Goal: Check status: Check status

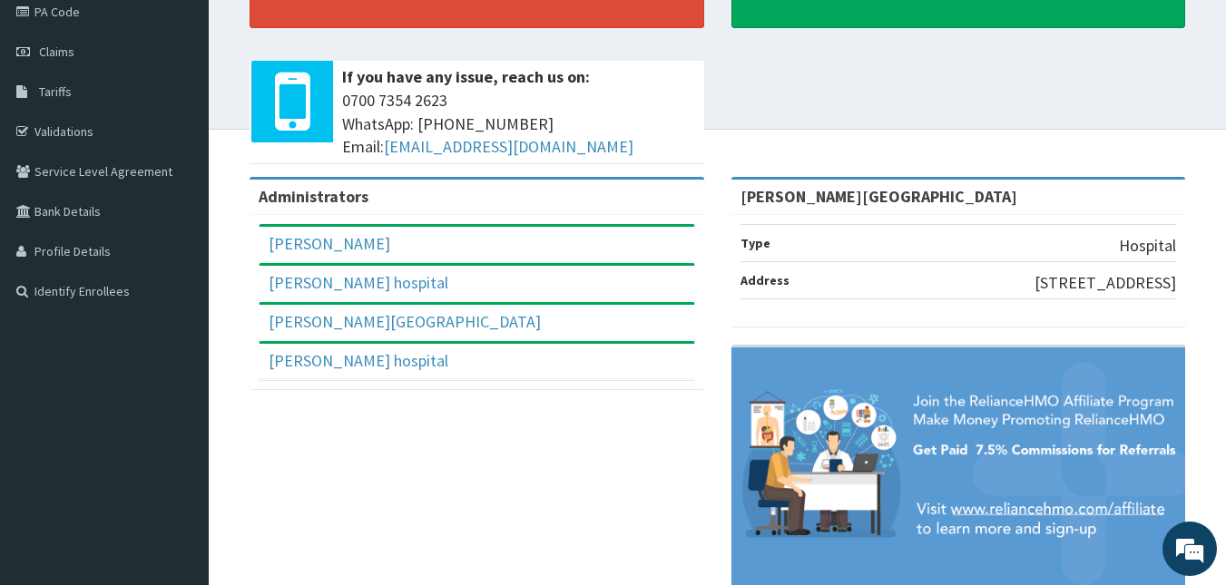
scroll to position [185, 0]
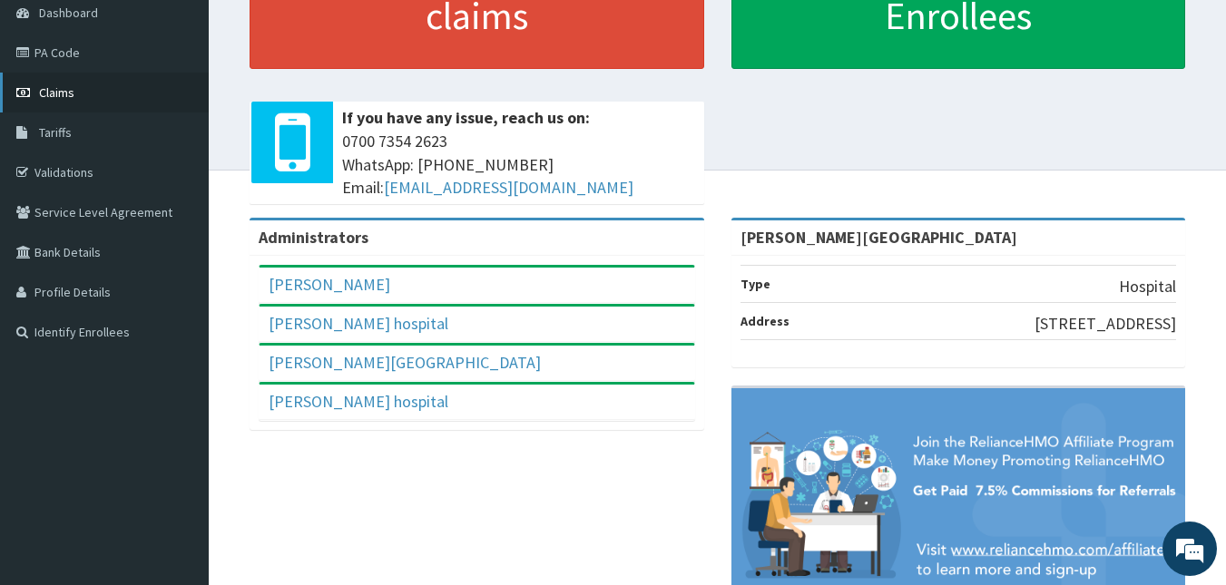
click at [48, 83] on link "Claims" at bounding box center [104, 93] width 209 height 40
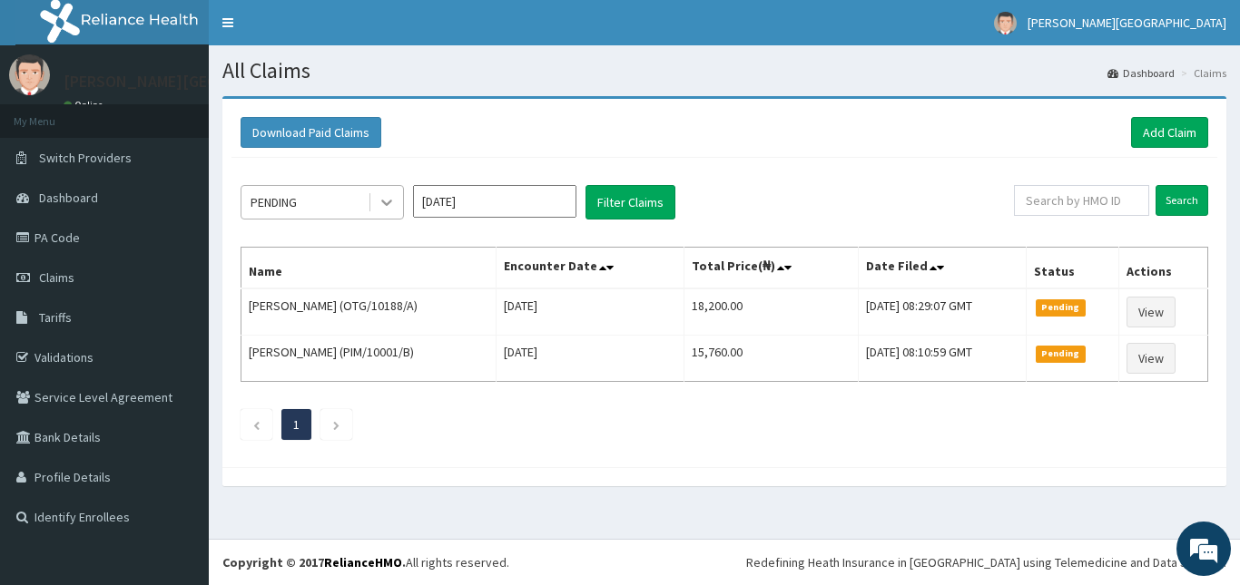
click at [386, 204] on icon at bounding box center [386, 204] width 11 height 6
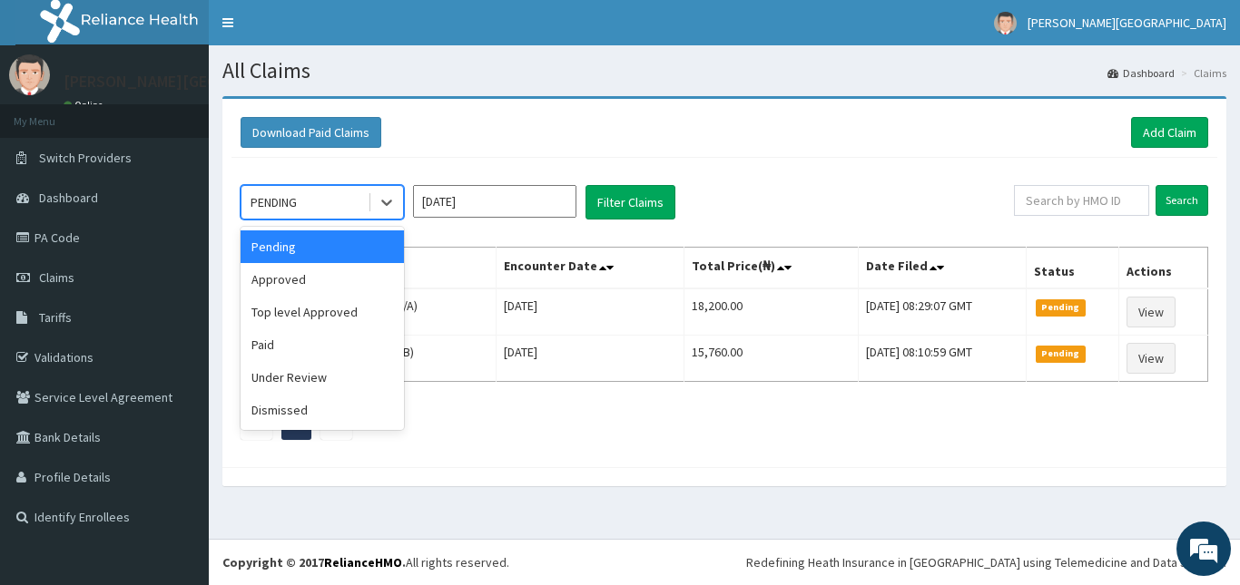
click at [311, 252] on div "Pending" at bounding box center [321, 247] width 163 height 33
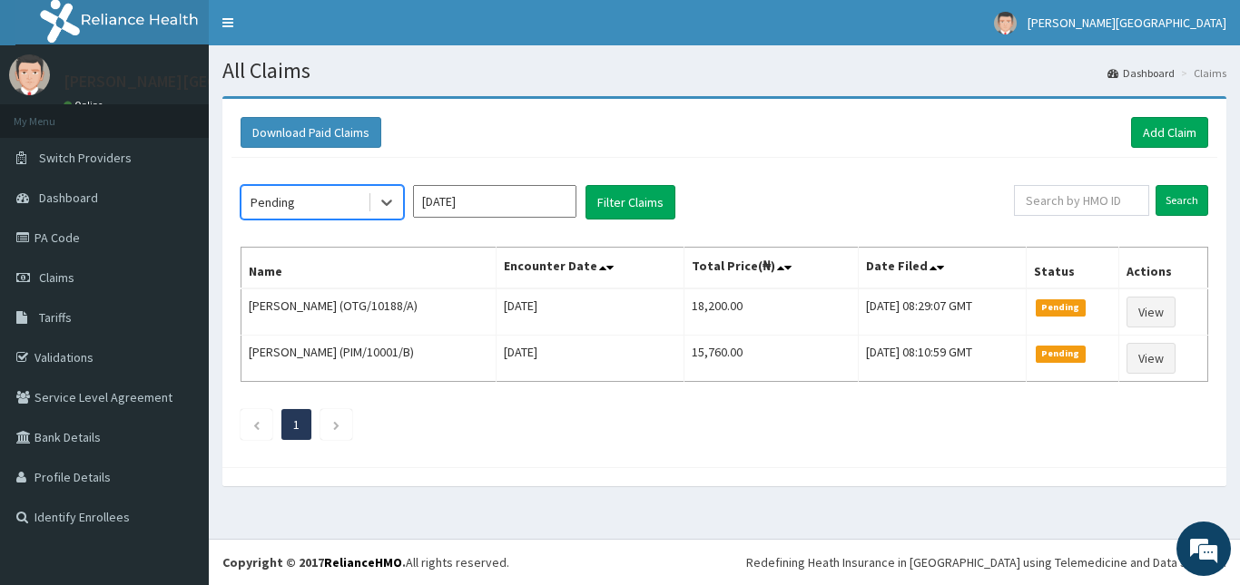
click at [511, 205] on input "[DATE]" at bounding box center [494, 201] width 163 height 33
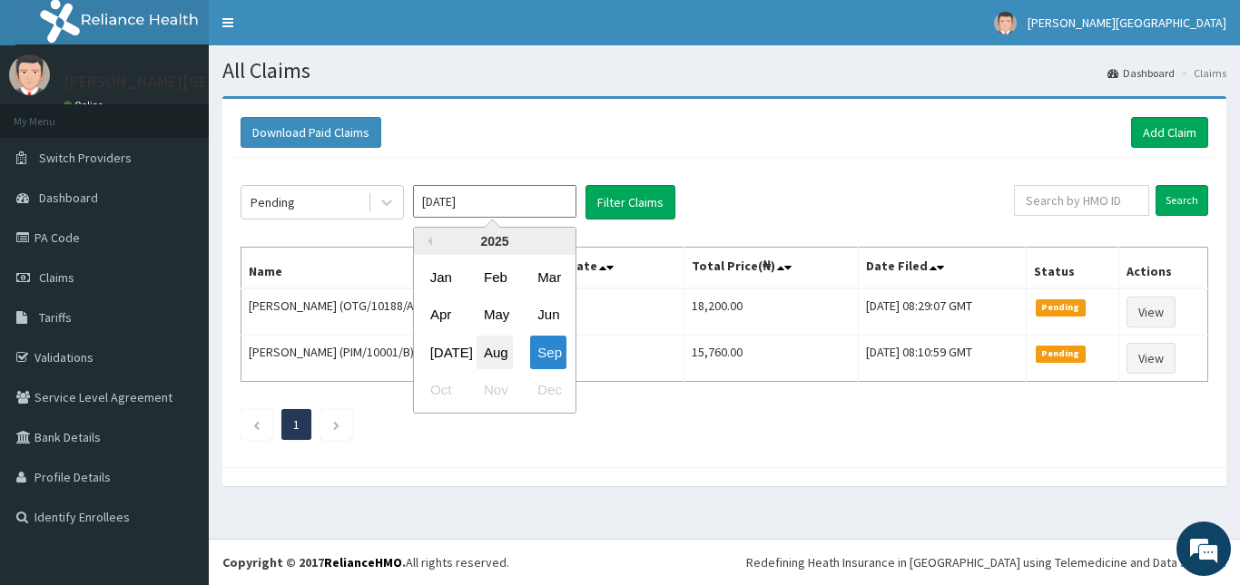
click at [485, 353] on div "Aug" at bounding box center [494, 353] width 36 height 34
type input "[DATE]"
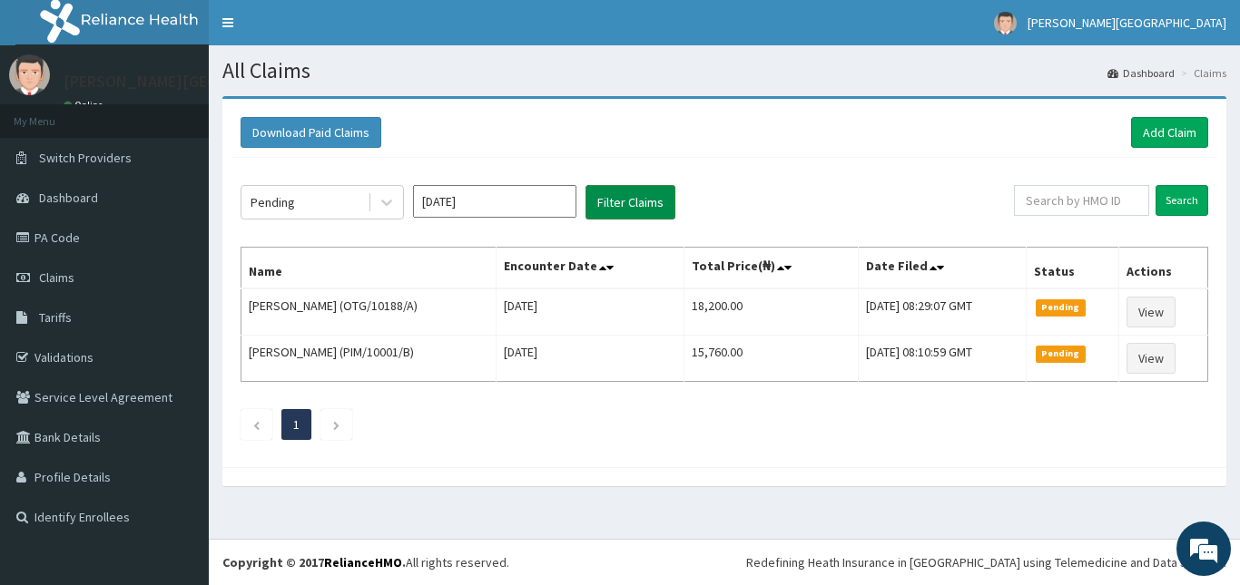
click at [624, 200] on button "Filter Claims" at bounding box center [630, 202] width 90 height 34
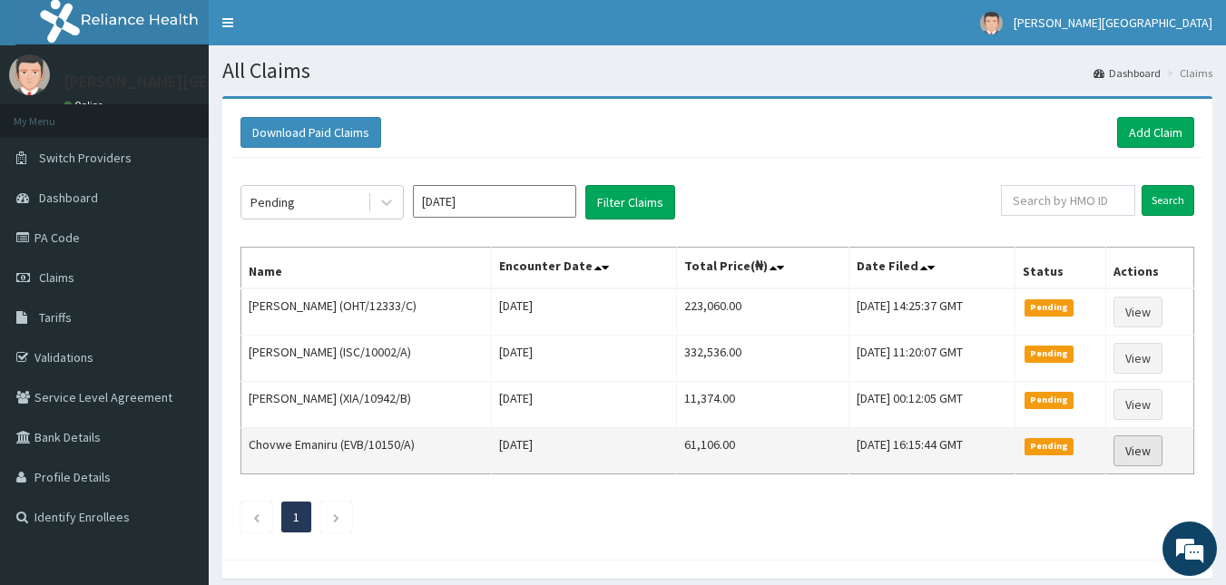
drag, startPoint x: 249, startPoint y: 268, endPoint x: 1166, endPoint y: 462, distance: 937.9
click at [1166, 462] on table "Name Encounter Date Total Price(₦) Date Filed Status Actions Abdulmuqit Bamidel…" at bounding box center [717, 361] width 954 height 228
copy thead
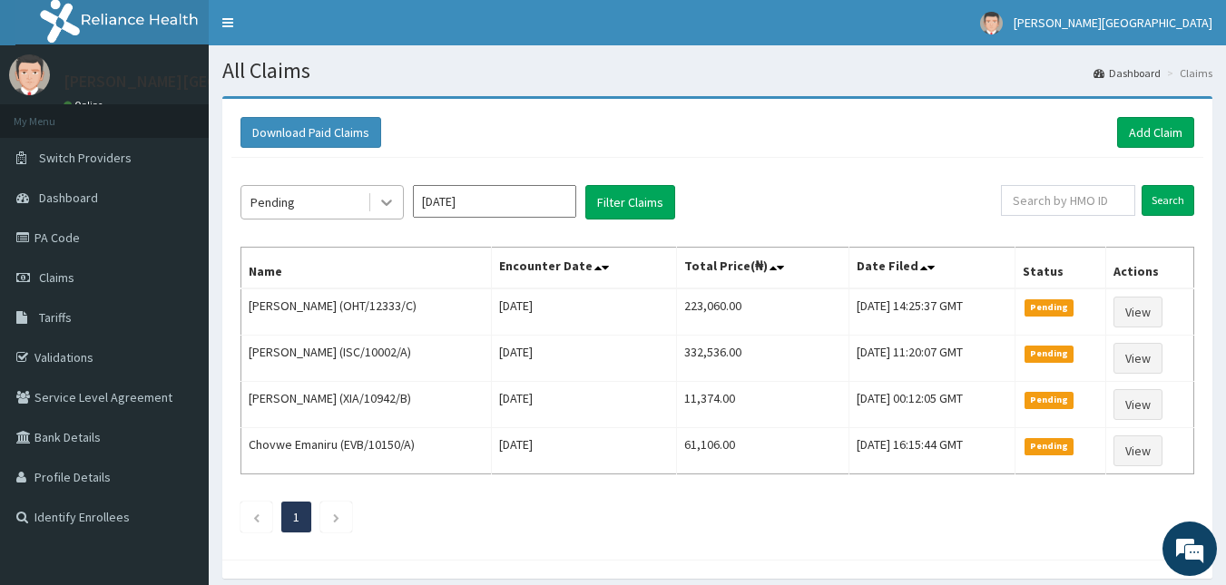
click at [373, 208] on div at bounding box center [386, 202] width 33 height 33
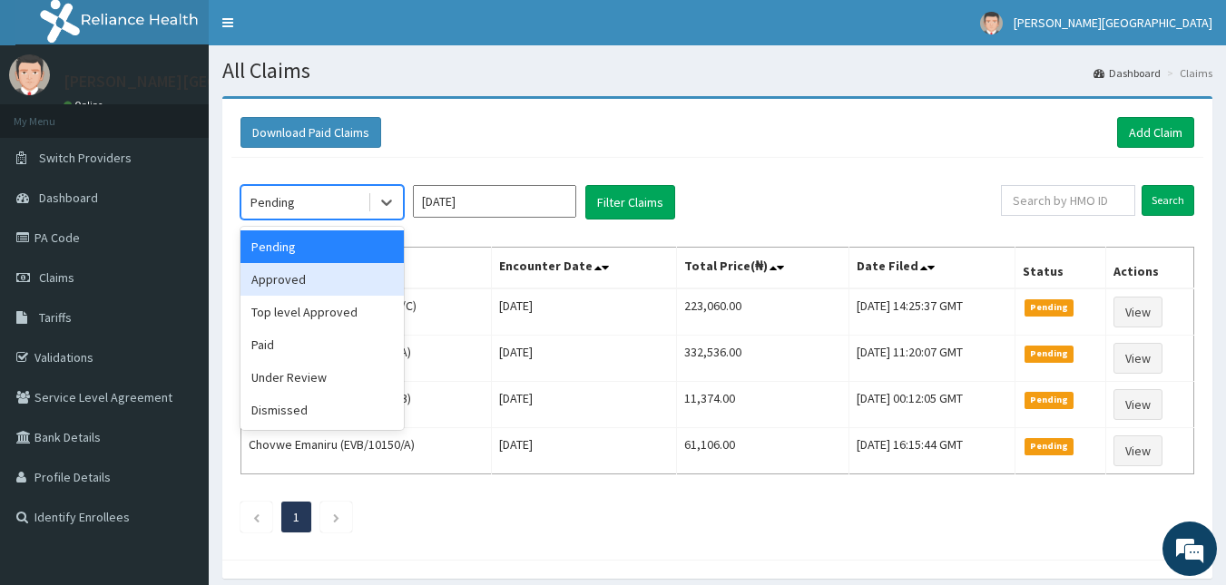
click at [282, 285] on div "Approved" at bounding box center [321, 279] width 163 height 33
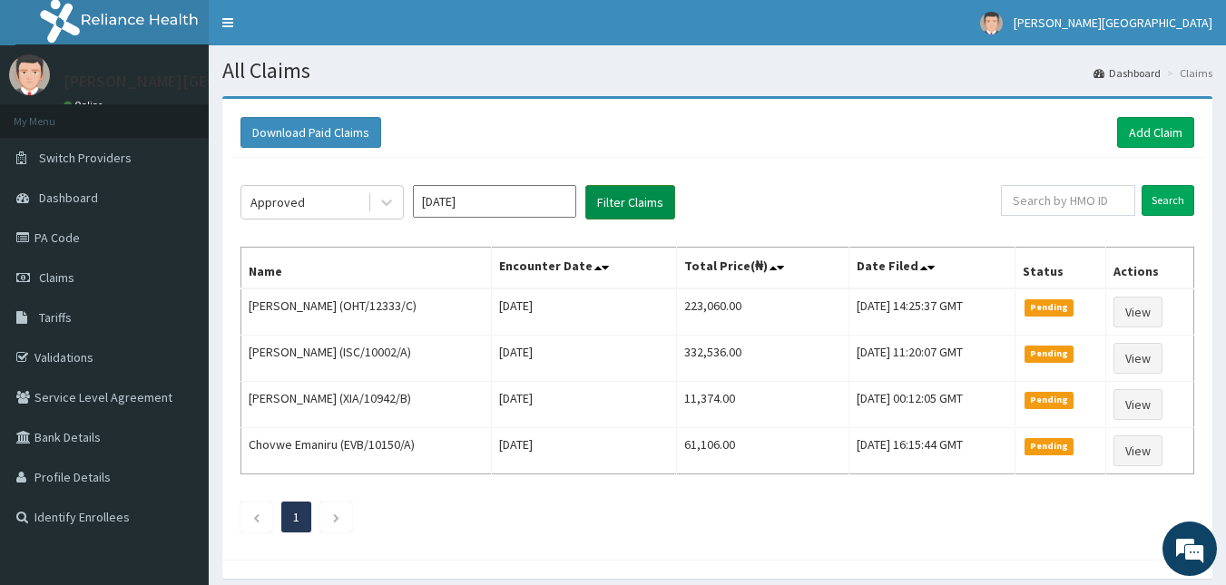
click at [630, 207] on button "Filter Claims" at bounding box center [630, 202] width 90 height 34
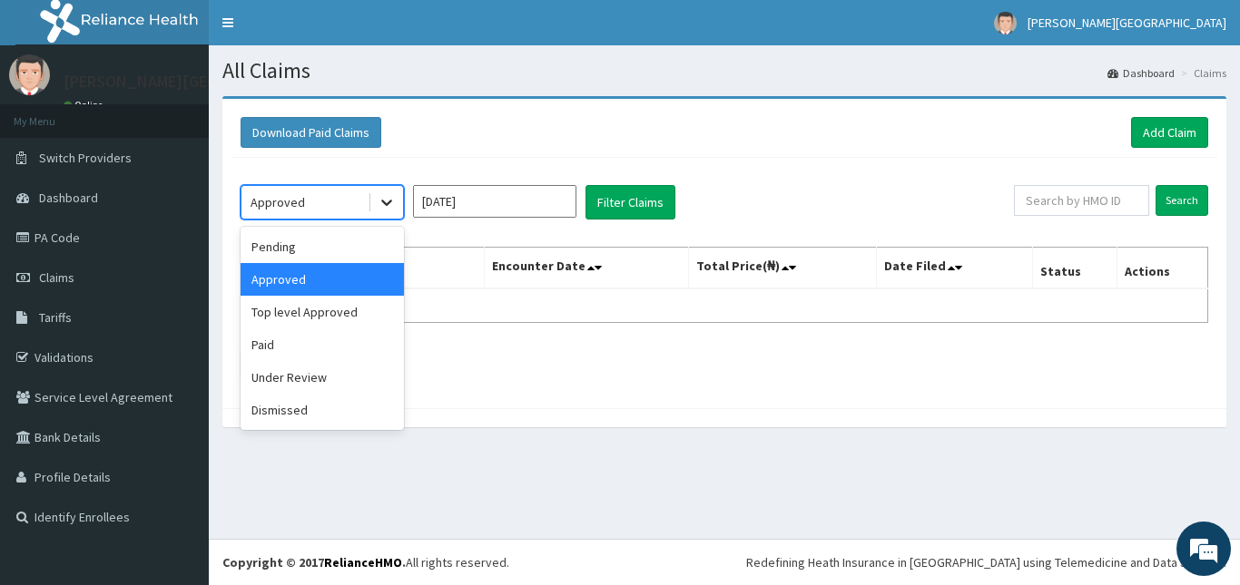
click at [395, 201] on icon at bounding box center [387, 202] width 18 height 18
click at [331, 315] on div "Top level Approved" at bounding box center [321, 312] width 163 height 33
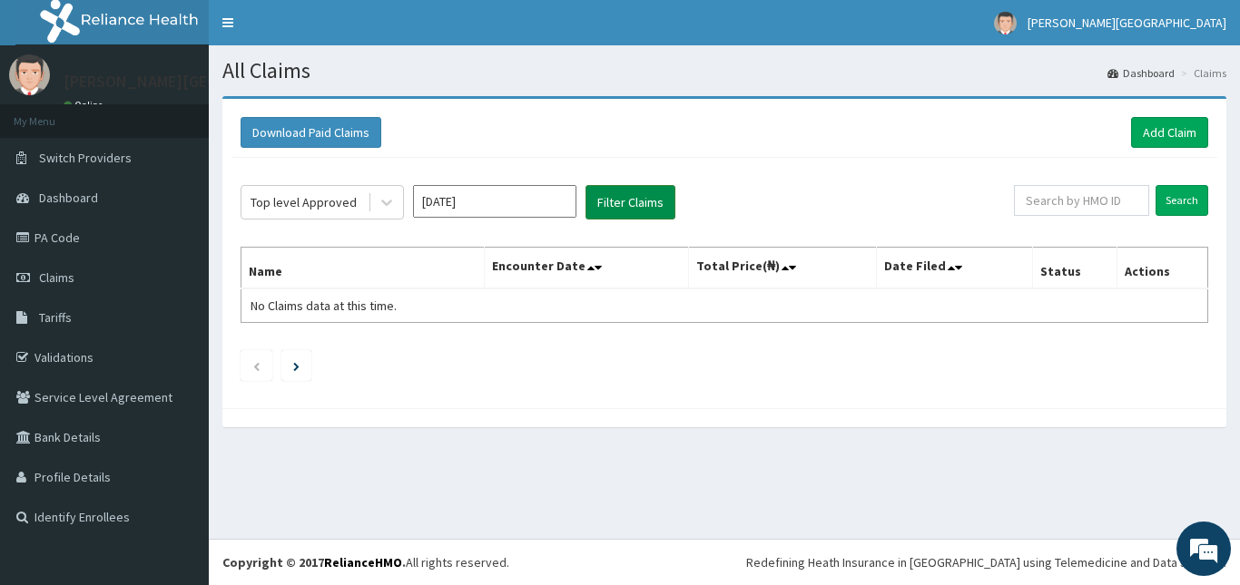
click at [620, 201] on button "Filter Claims" at bounding box center [630, 202] width 90 height 34
click at [633, 201] on button "Filter Claims" at bounding box center [630, 202] width 90 height 34
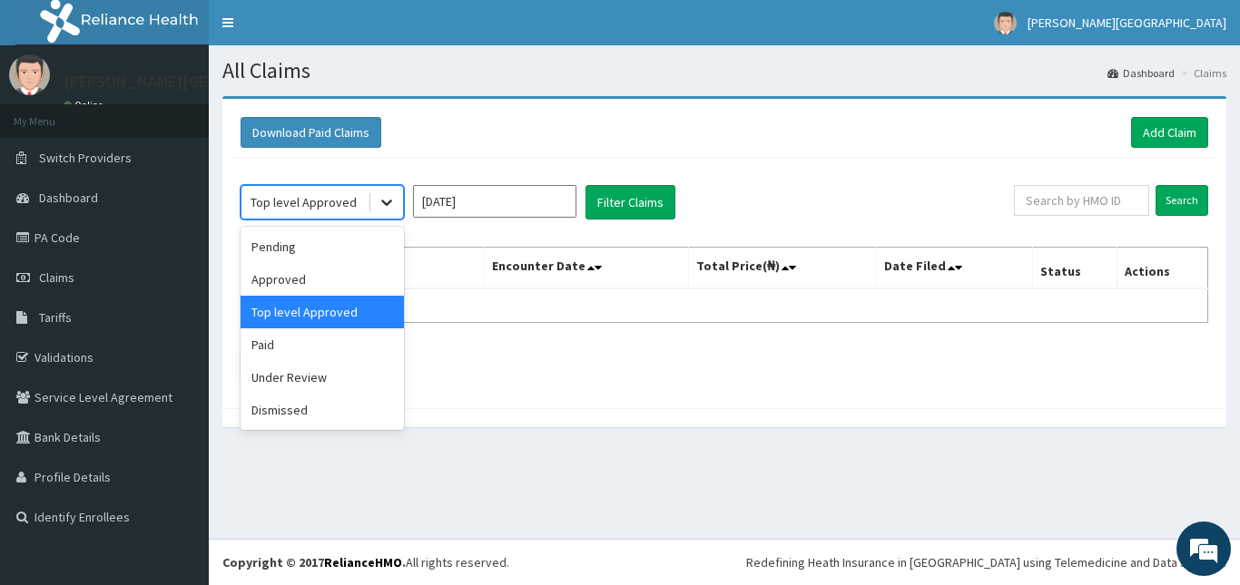
click at [379, 204] on icon at bounding box center [387, 202] width 18 height 18
click at [335, 284] on div "Approved" at bounding box center [321, 279] width 163 height 33
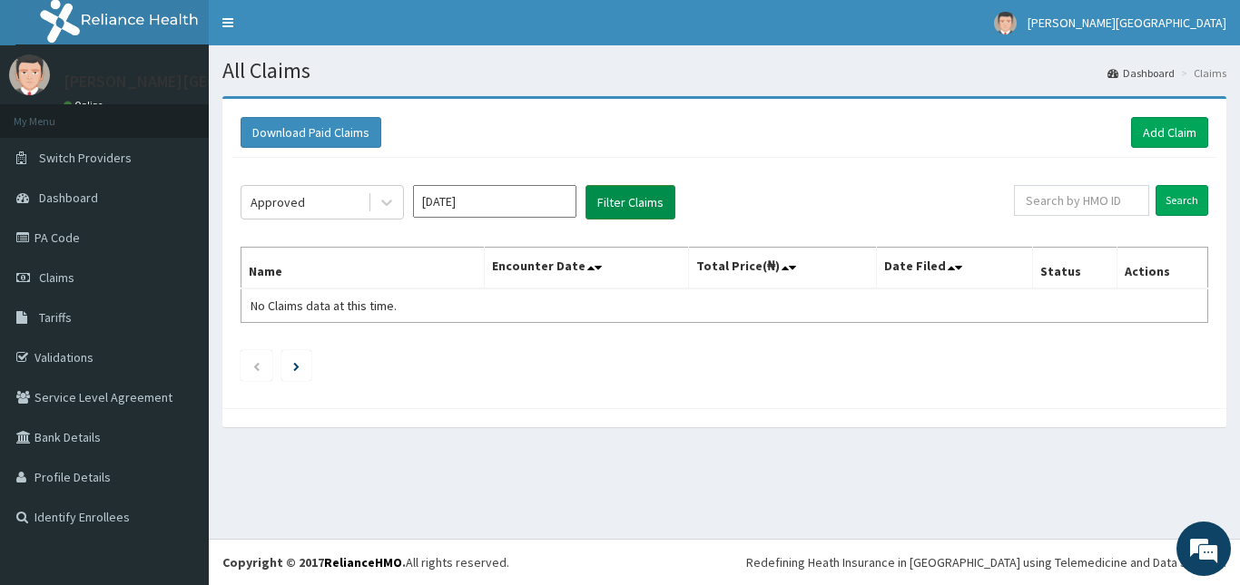
click at [646, 197] on button "Filter Claims" at bounding box center [630, 202] width 90 height 34
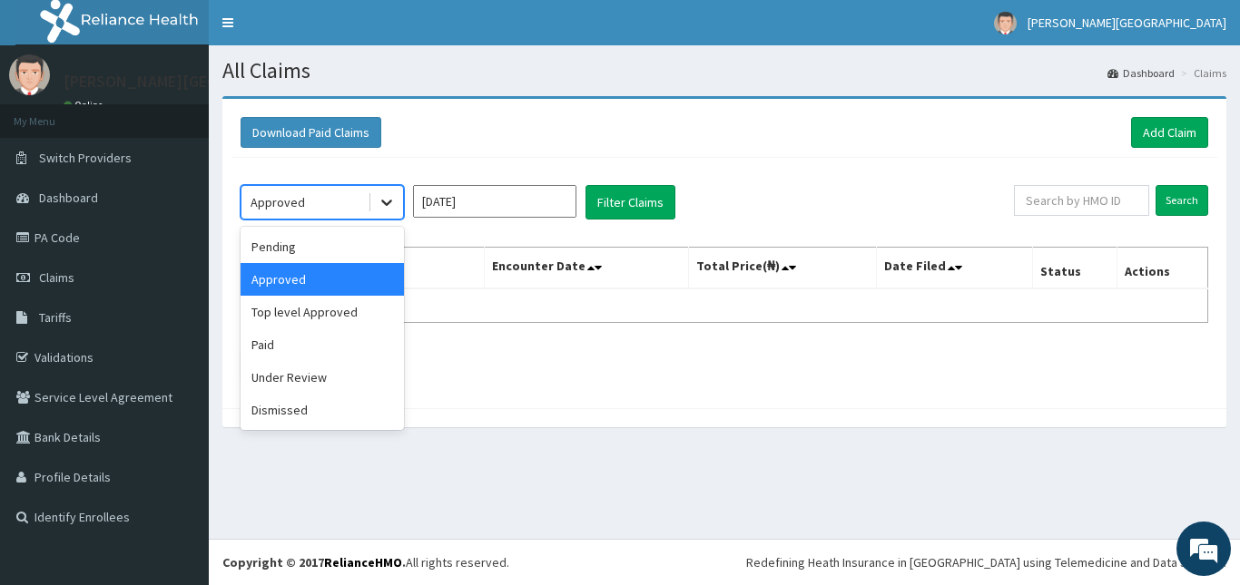
click at [389, 200] on icon at bounding box center [387, 202] width 18 height 18
click at [328, 309] on div "Top level Approved" at bounding box center [321, 312] width 163 height 33
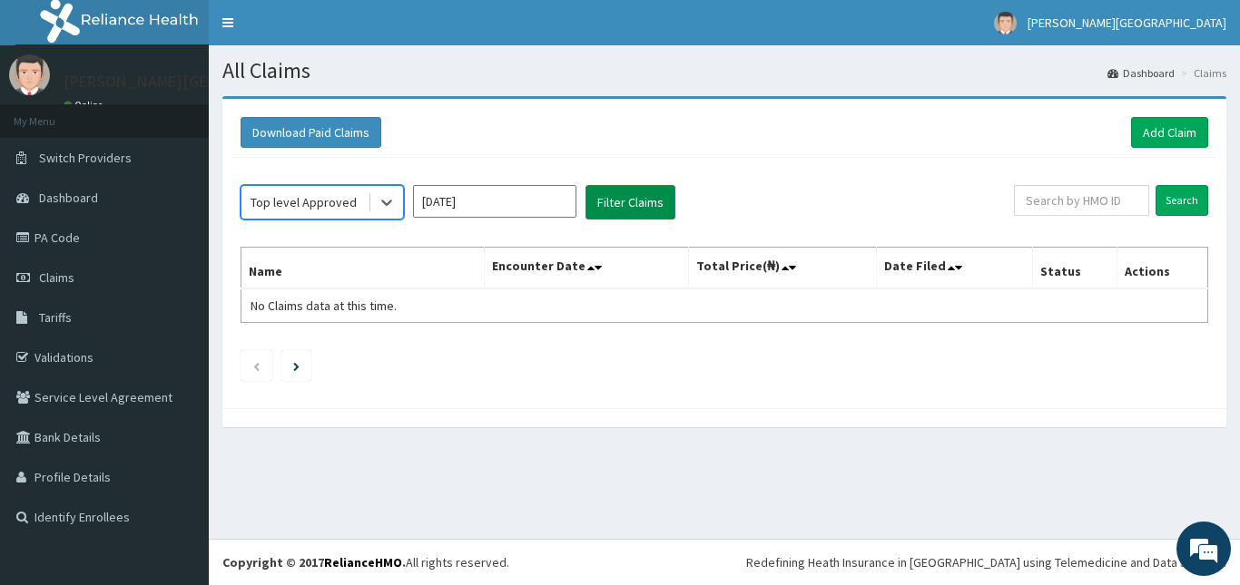
click at [642, 196] on button "Filter Claims" at bounding box center [630, 202] width 90 height 34
